Goal: Information Seeking & Learning: Learn about a topic

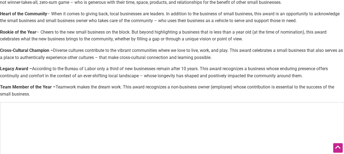
scroll to position [254, 0]
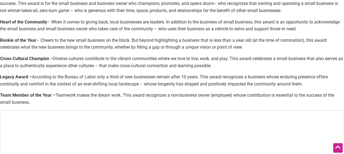
drag, startPoint x: 301, startPoint y: 30, endPoint x: 102, endPoint y: 22, distance: 199.0
click at [102, 22] on p "Heart of the Community – When it comes to giving back, local businesses are lea…" at bounding box center [172, 26] width 344 height 14
drag, startPoint x: 54, startPoint y: 21, endPoint x: 304, endPoint y: 26, distance: 250.6
click at [304, 26] on p "Heart of the Community – When it comes to giving back, local businesses are lea…" at bounding box center [172, 26] width 344 height 14
copy p "When it comes to giving back, local businesses are leaders. In addition to the …"
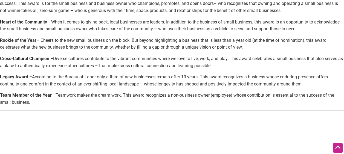
click at [304, 26] on p "Heart of the Community – When it comes to giving back, local businesses are lea…" at bounding box center [172, 26] width 344 height 14
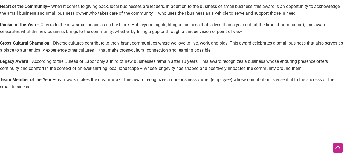
scroll to position [269, 0]
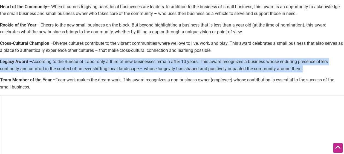
drag, startPoint x: 306, startPoint y: 67, endPoint x: 0, endPoint y: 60, distance: 306.2
copy p "Legacy Award – According to the Bureau of Labor only a third of new businesses …"
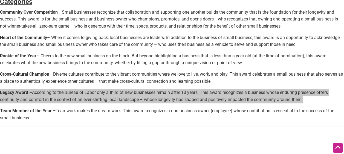
scroll to position [238, 0]
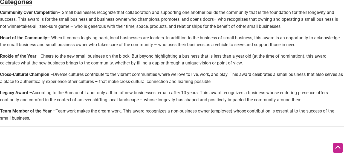
click at [252, 57] on p "Rookie of the Year – Cheers to the new small business on the block. But beyond …" at bounding box center [172, 60] width 344 height 14
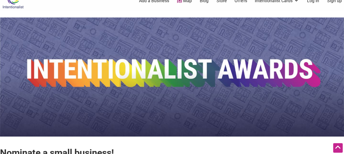
scroll to position [0, 0]
